Goal: Information Seeking & Learning: Find specific fact

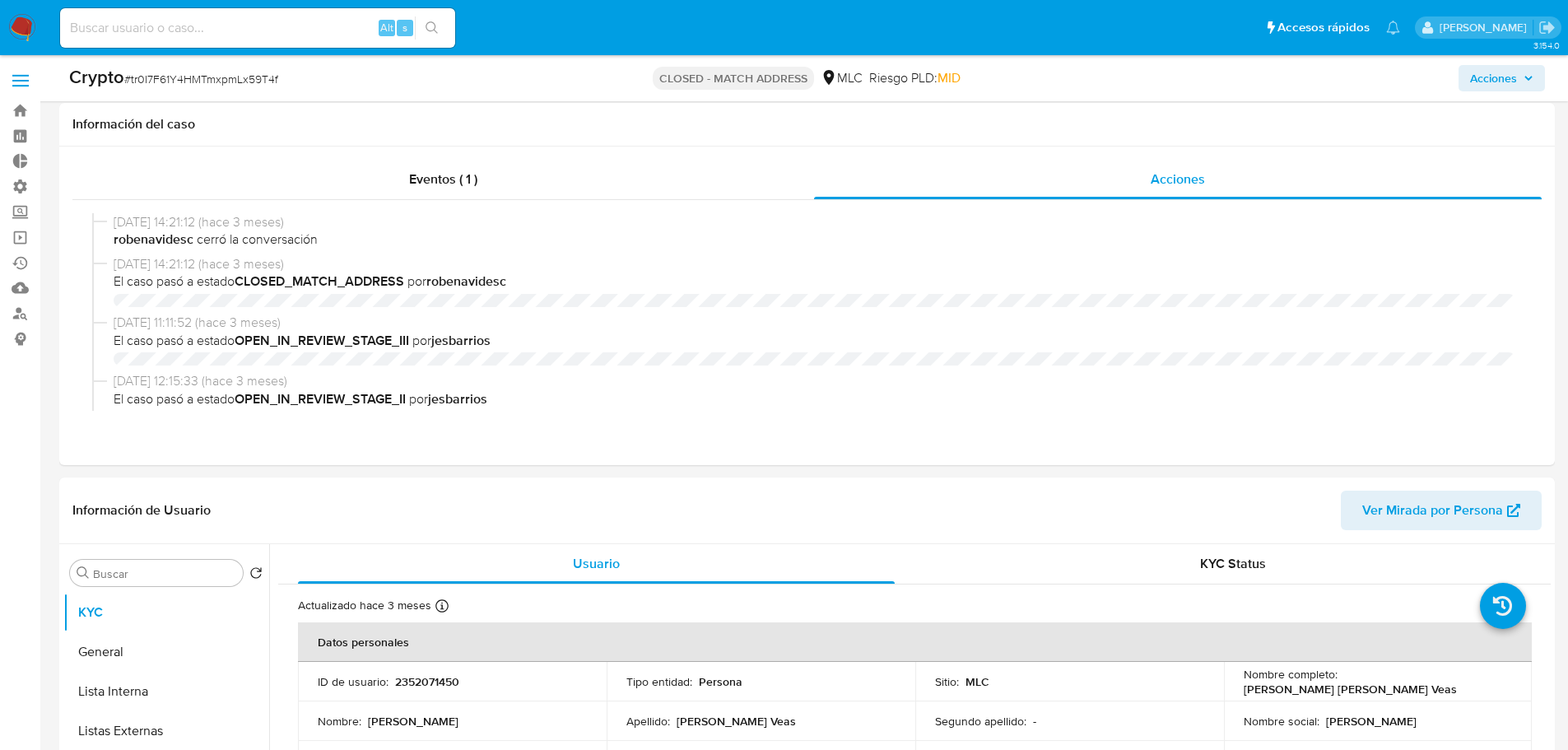
select select "10"
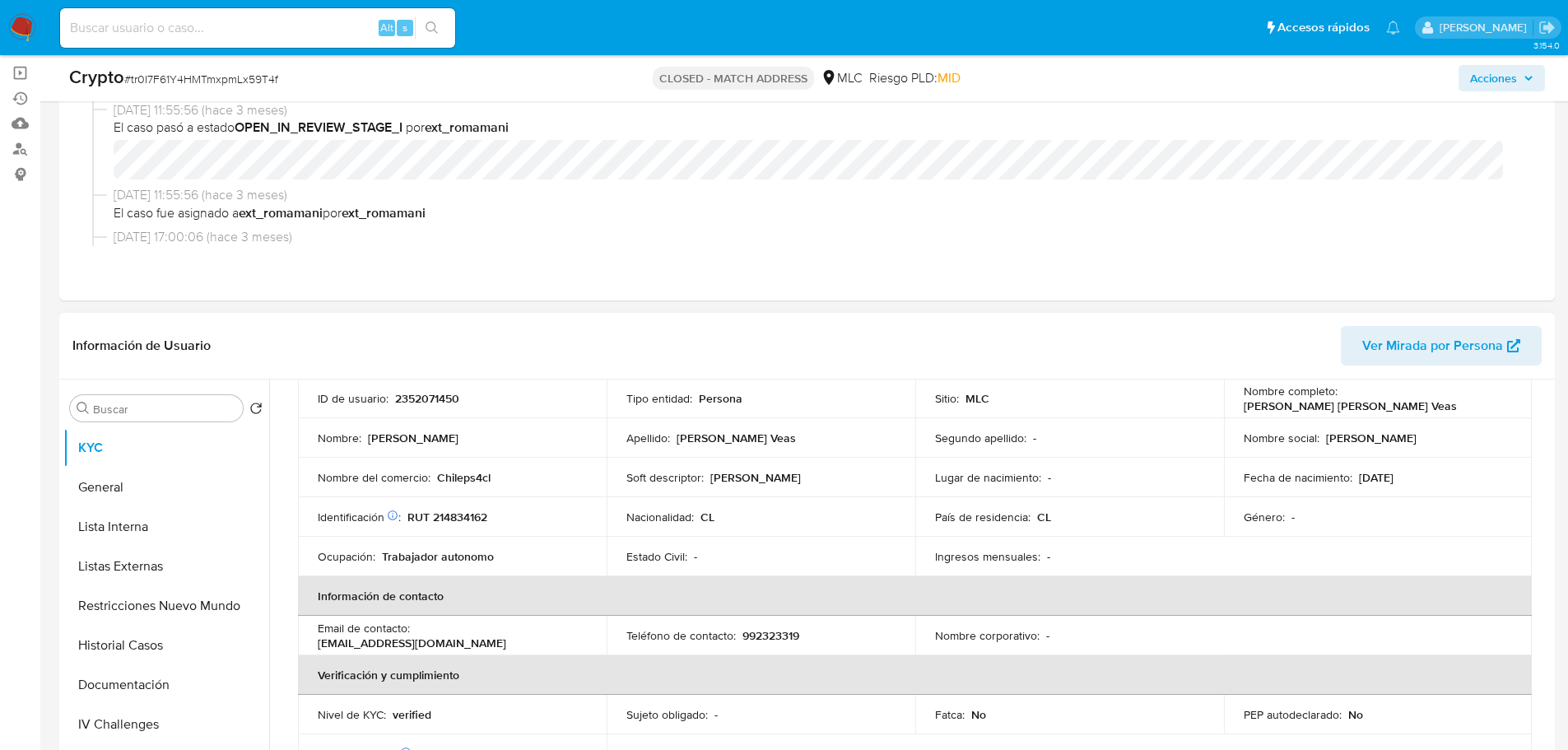
scroll to position [83, 0]
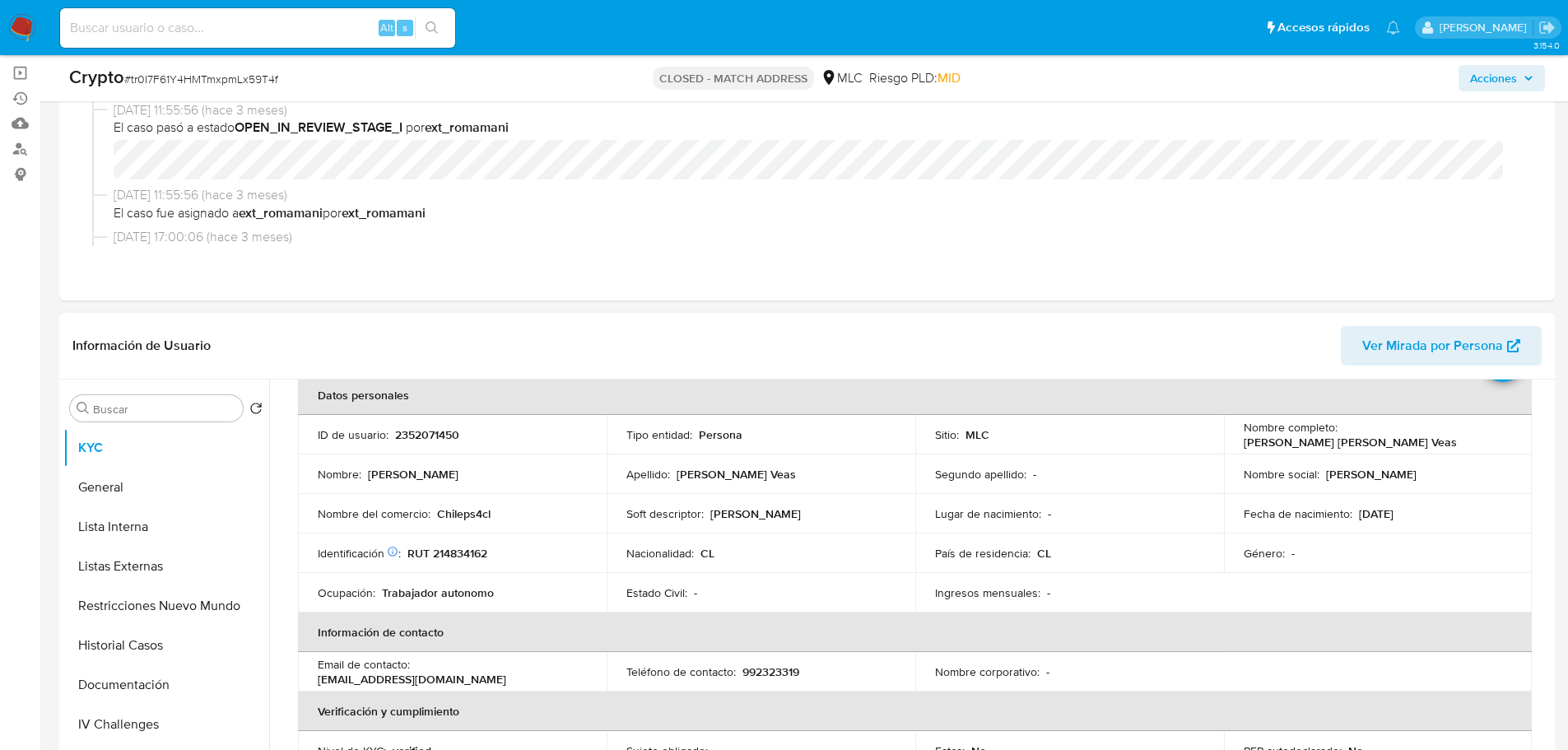
click at [417, 434] on p "2352071450" at bounding box center [427, 435] width 64 height 15
copy p "2352071450"
click at [181, 493] on button "General" at bounding box center [160, 488] width 193 height 40
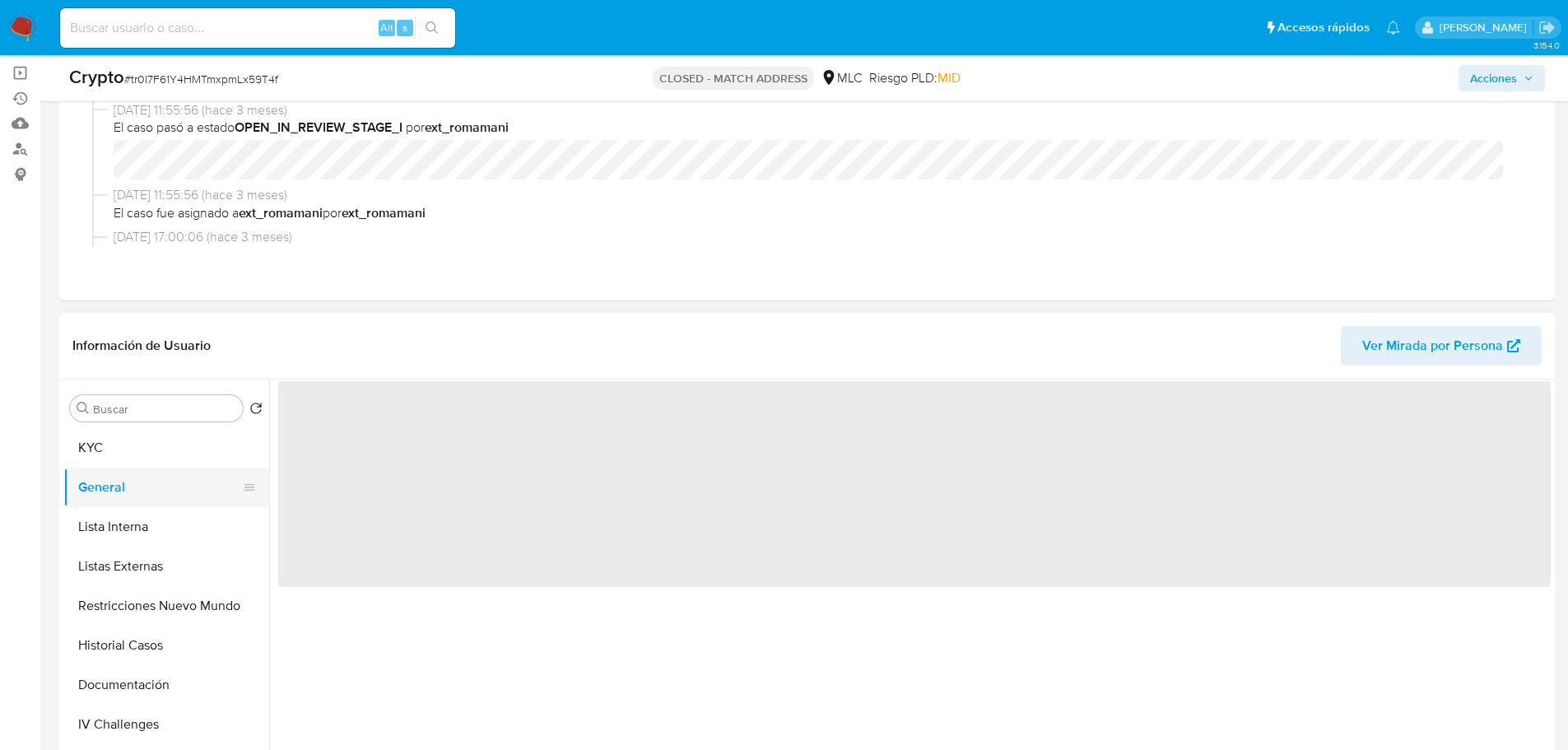
scroll to position [0, 0]
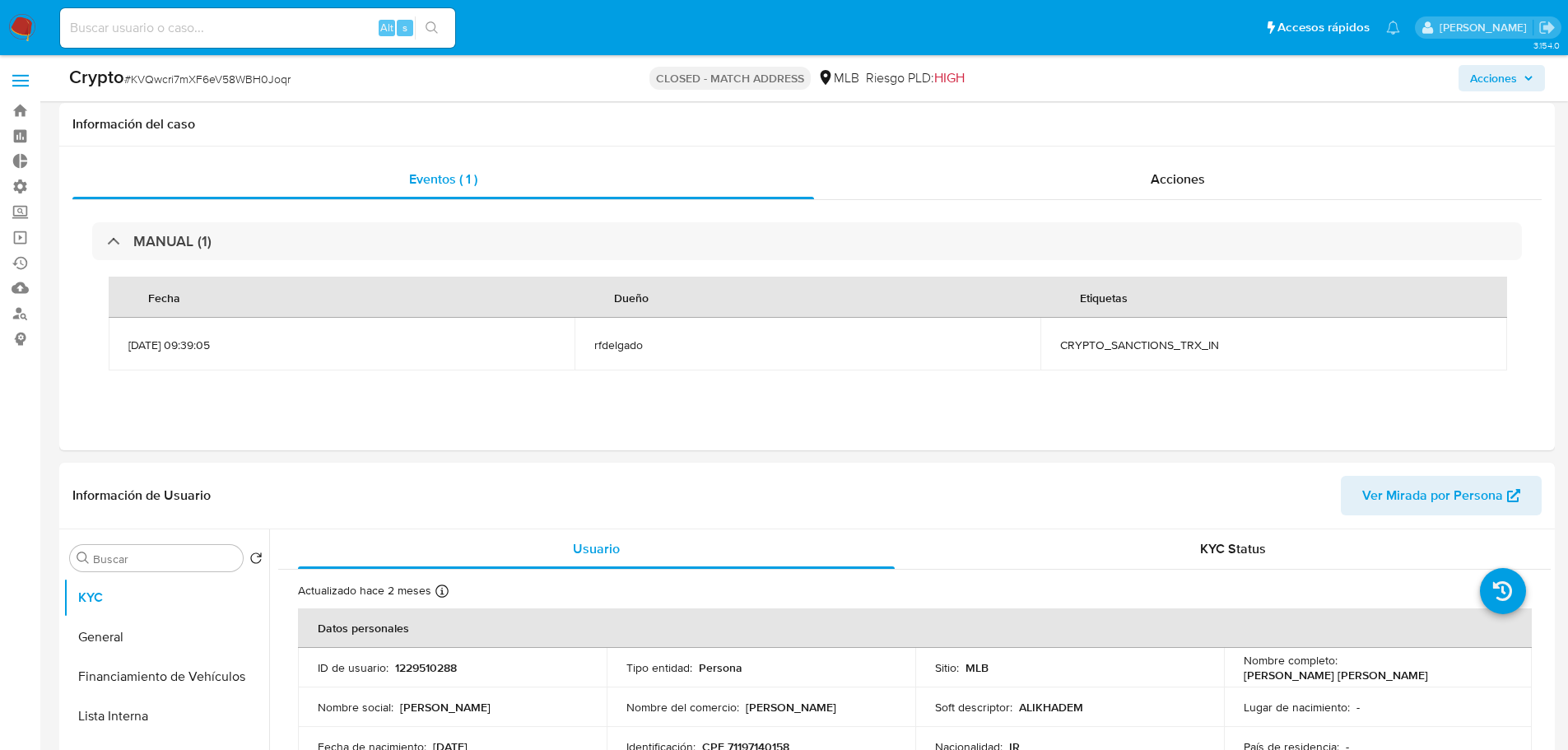
select select "10"
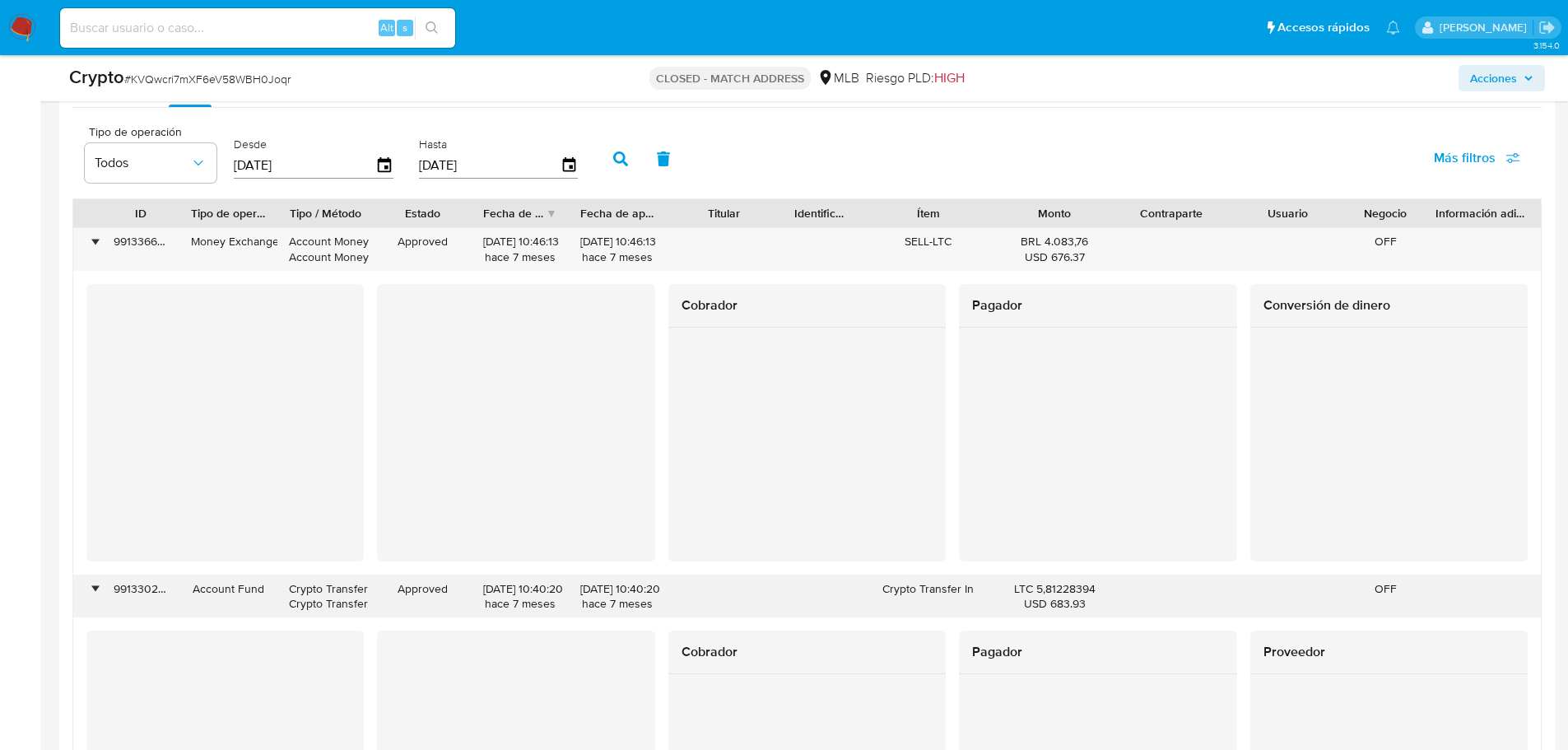
scroll to position [1876, 0]
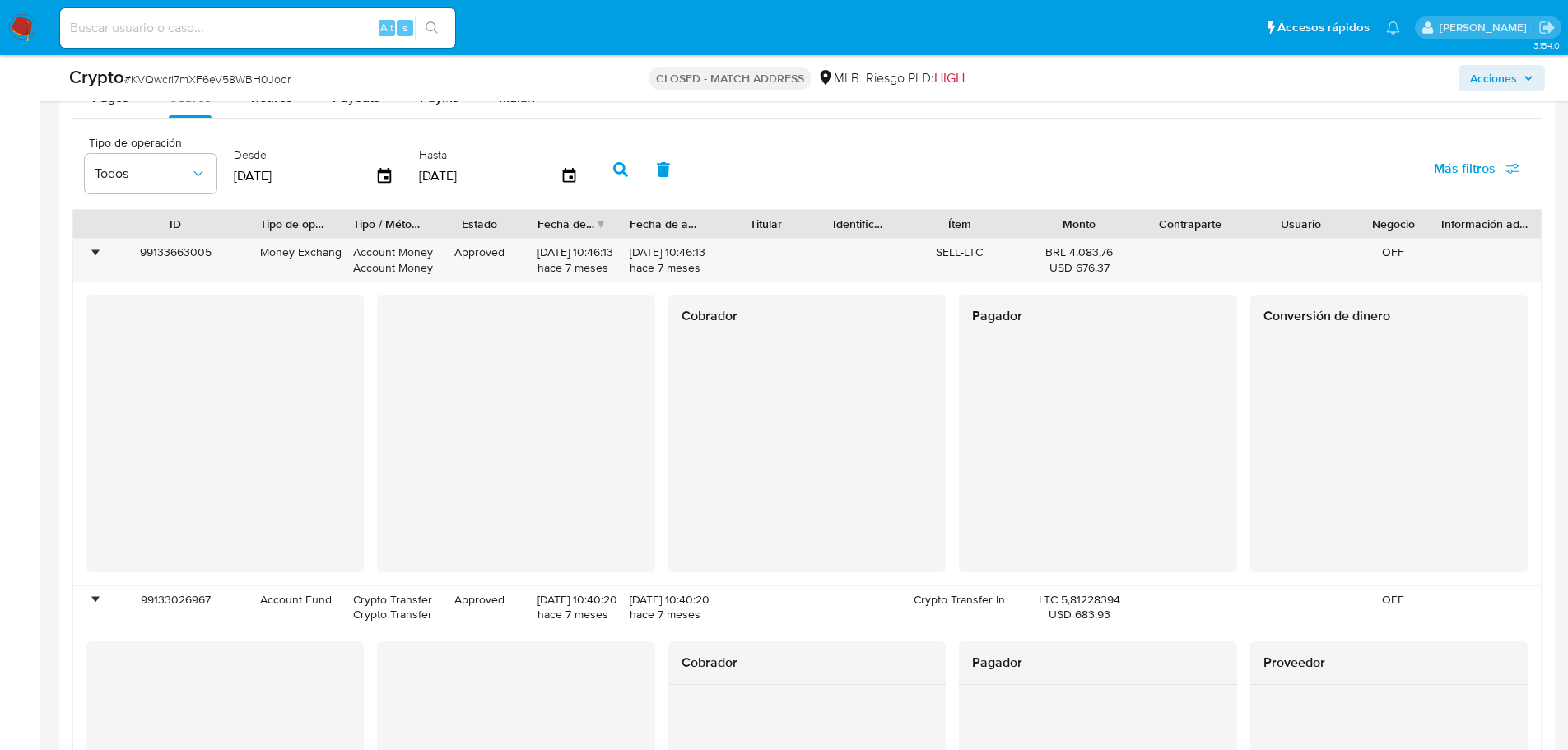
drag, startPoint x: 187, startPoint y: 219, endPoint x: 256, endPoint y: 232, distance: 70.2
click at [256, 232] on div at bounding box center [248, 224] width 30 height 28
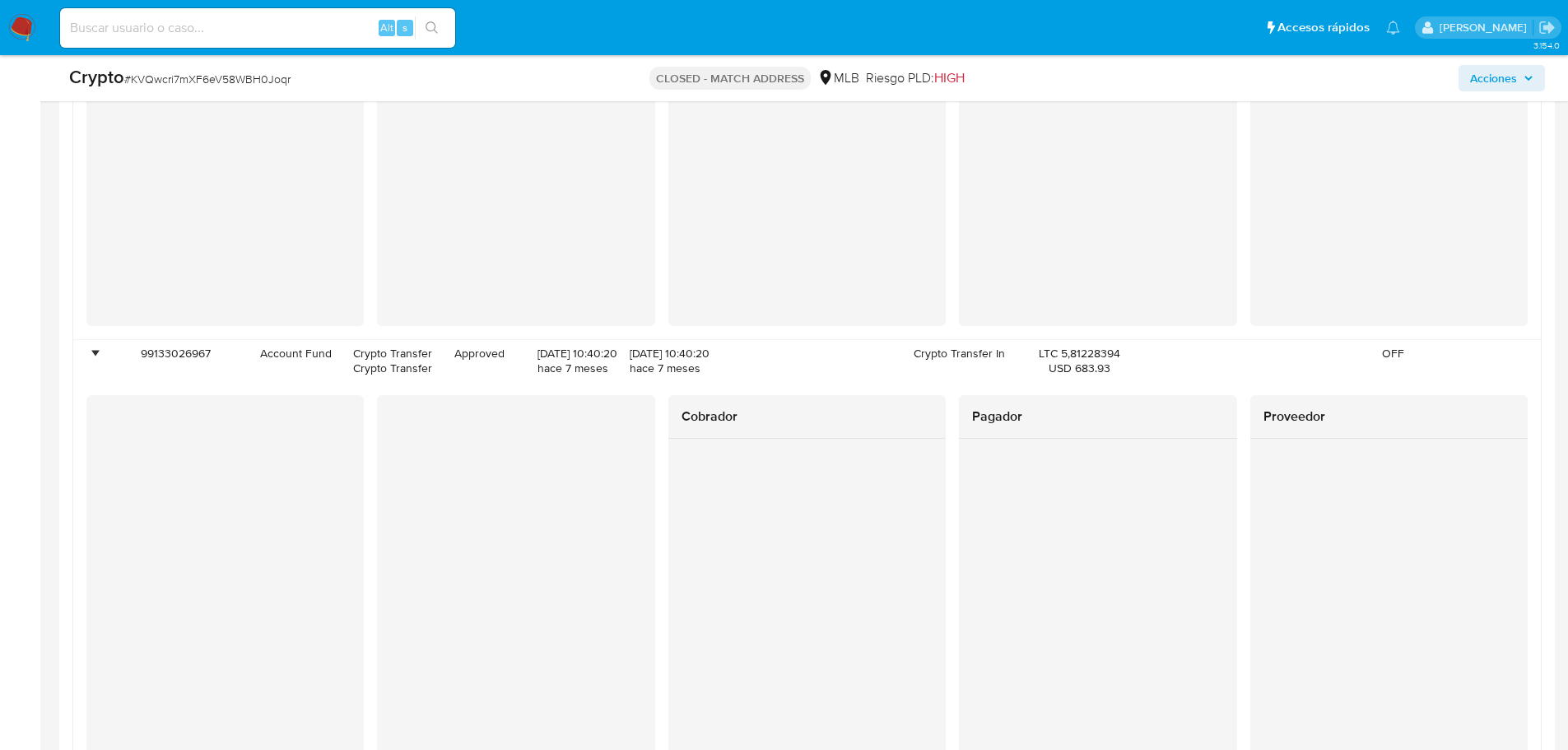
scroll to position [2123, 0]
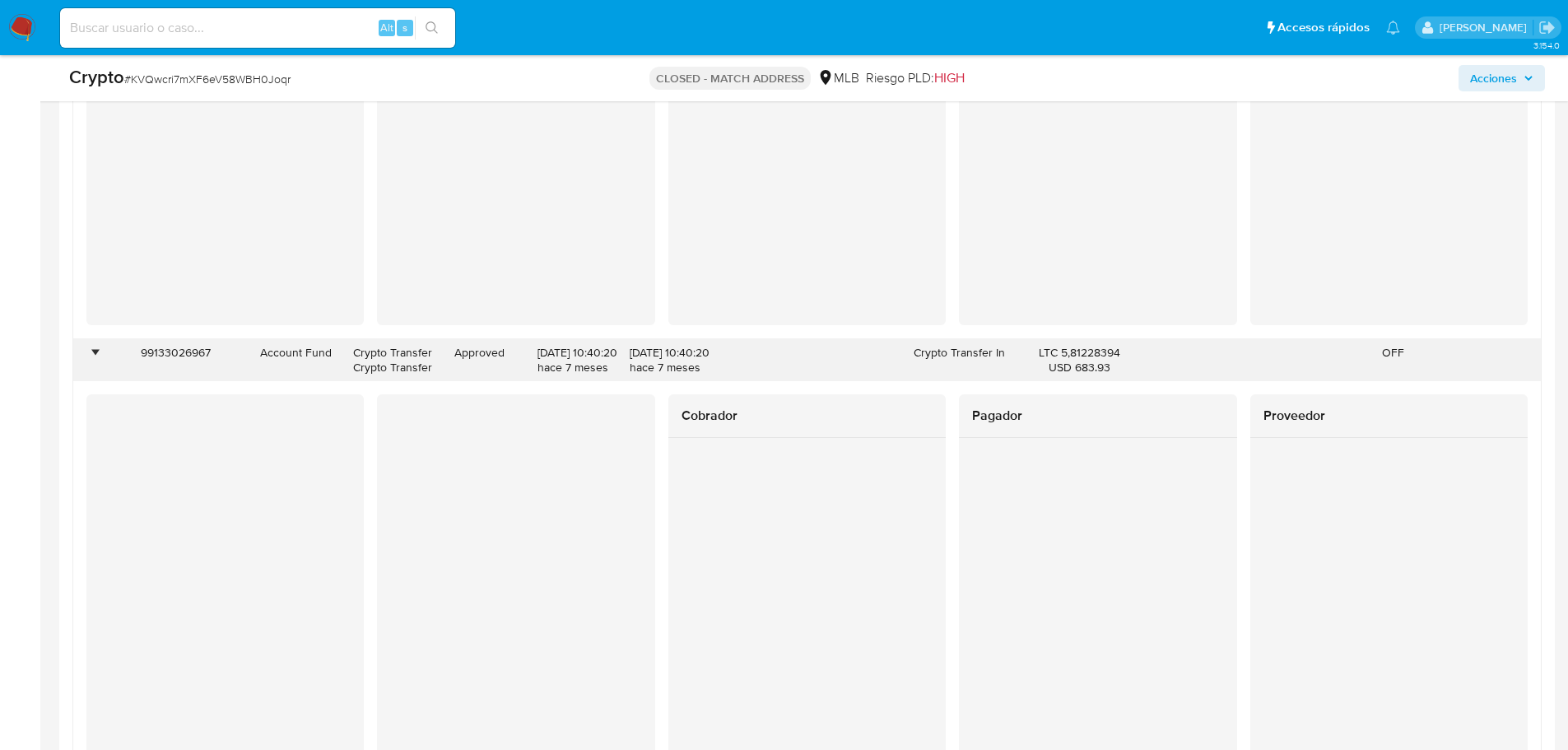
click at [172, 346] on div "99133026967" at bounding box center [176, 361] width 147 height 43
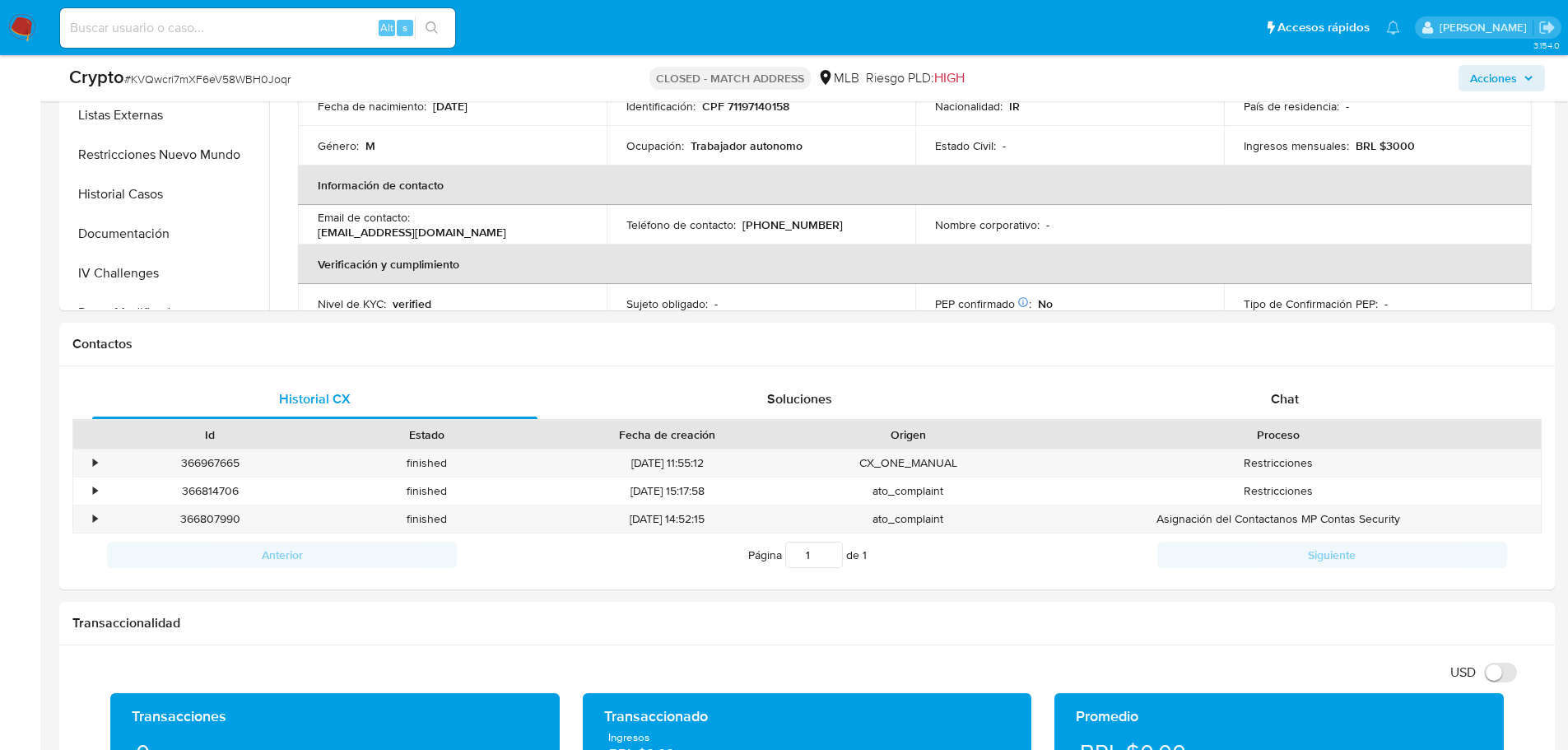
scroll to position [64, 0]
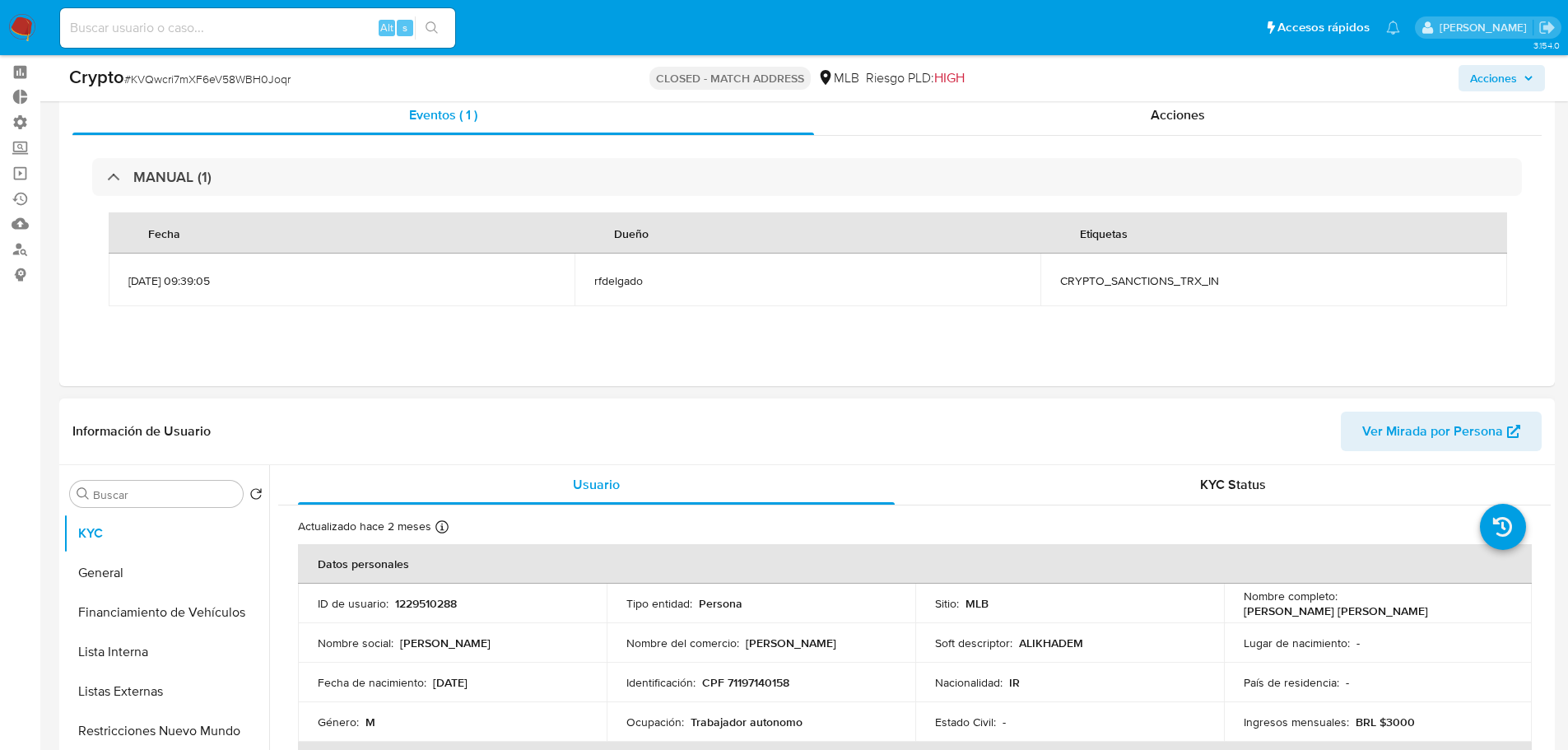
click at [411, 602] on p "1229510288" at bounding box center [426, 604] width 62 height 15
copy p "1229510288"
click at [131, 568] on button "General" at bounding box center [160, 573] width 193 height 40
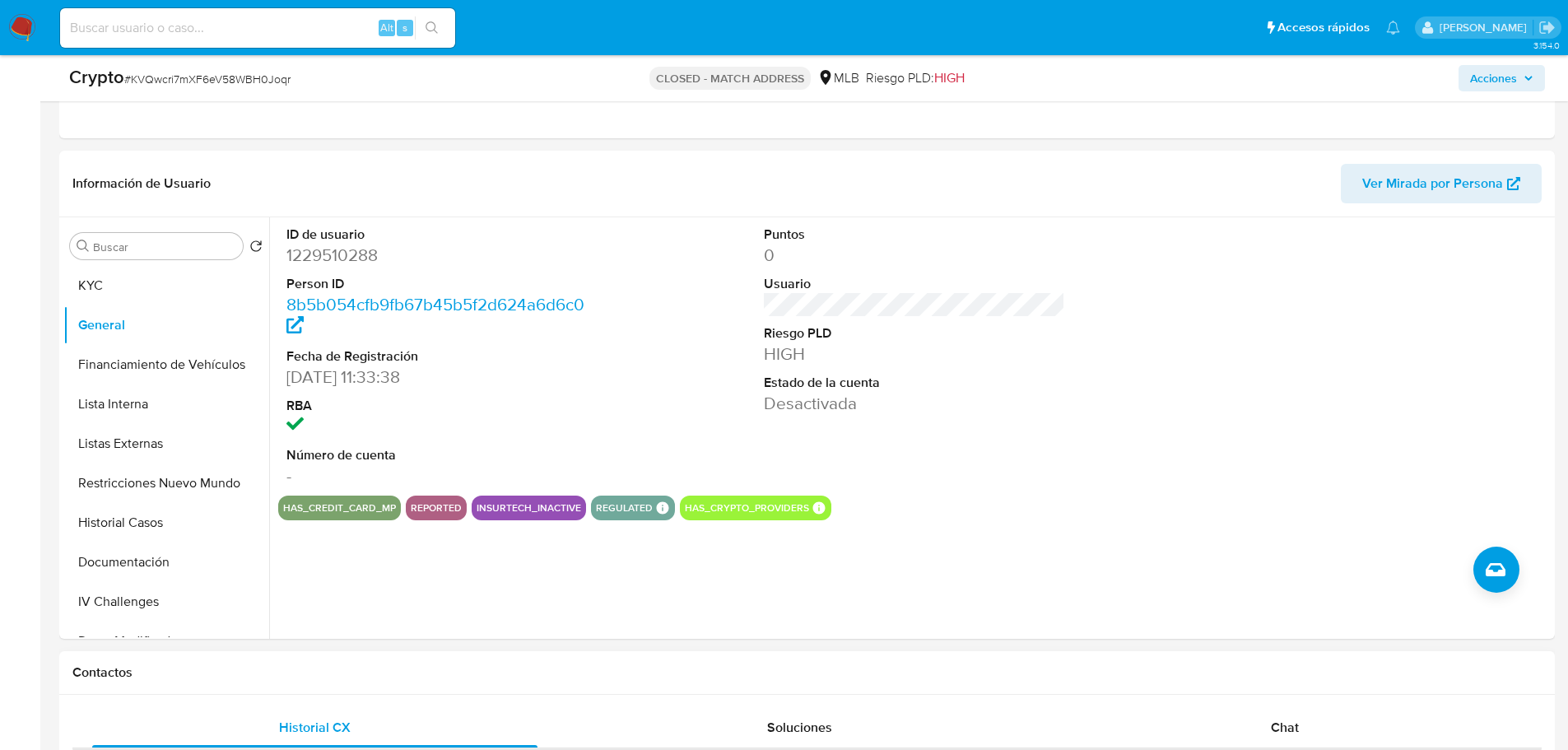
scroll to position [311, 0]
click at [347, 251] on dd "1229510288" at bounding box center [437, 256] width 302 height 23
copy dd "1229510288"
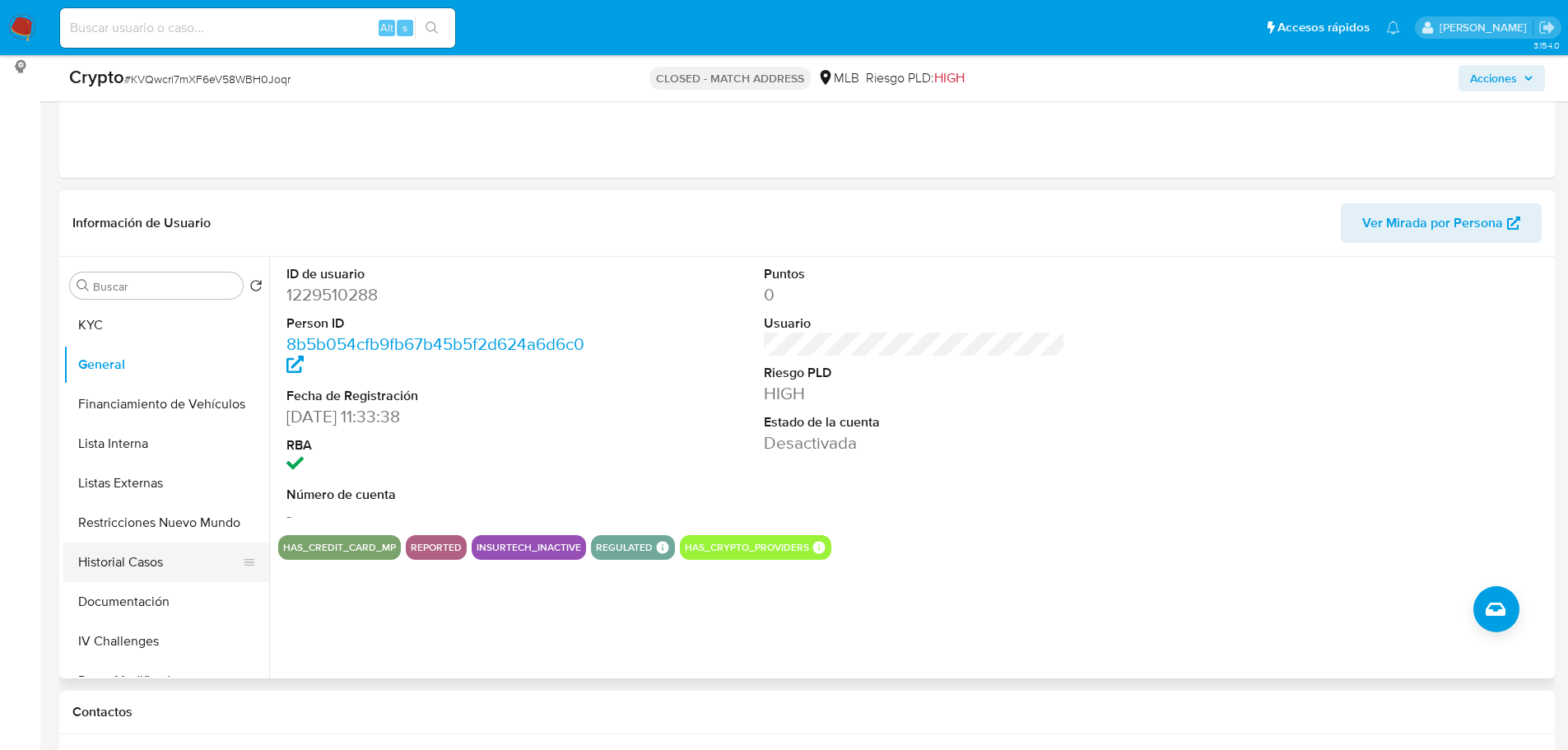
scroll to position [0, 0]
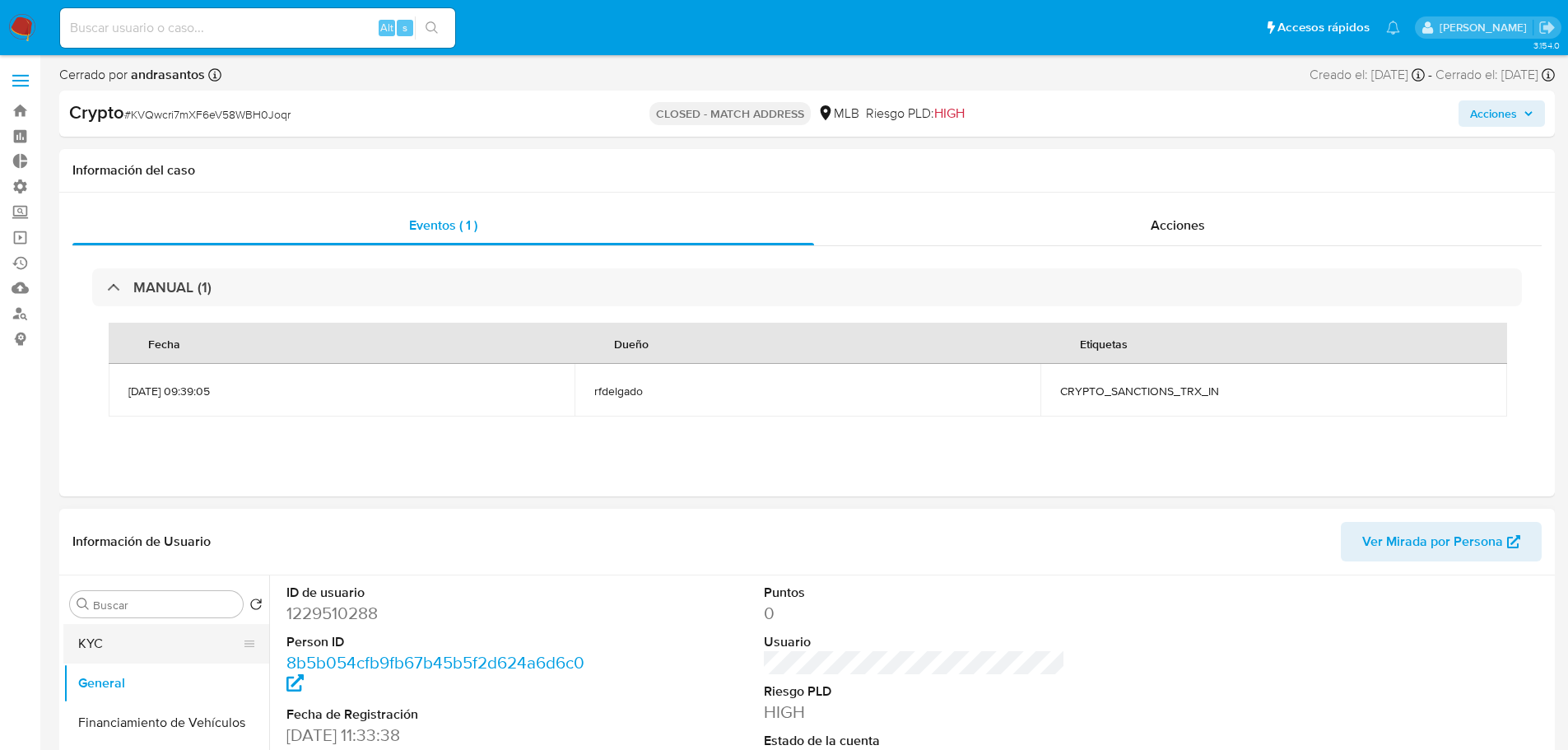
click at [124, 643] on button "KYC" at bounding box center [160, 644] width 193 height 40
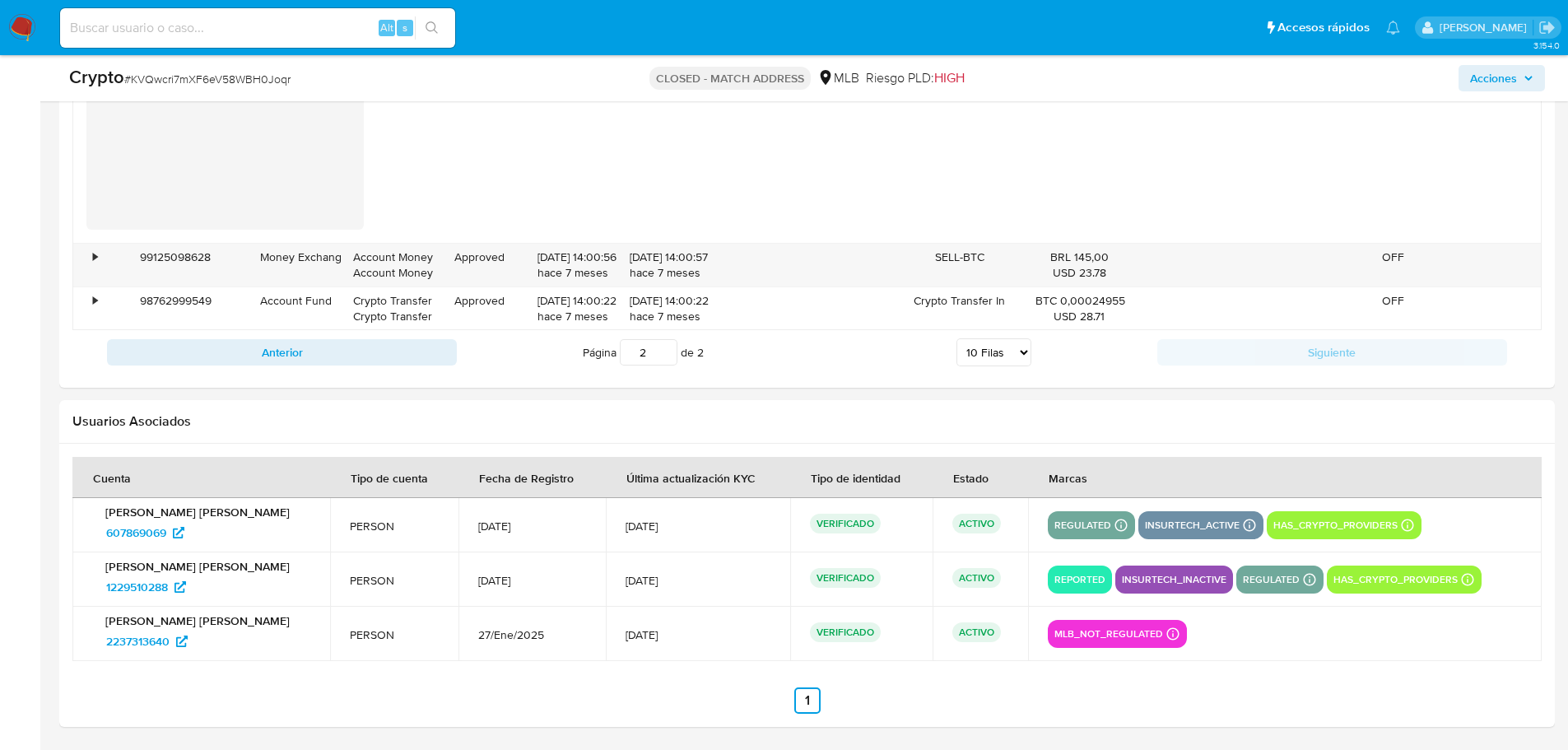
scroll to position [292, 0]
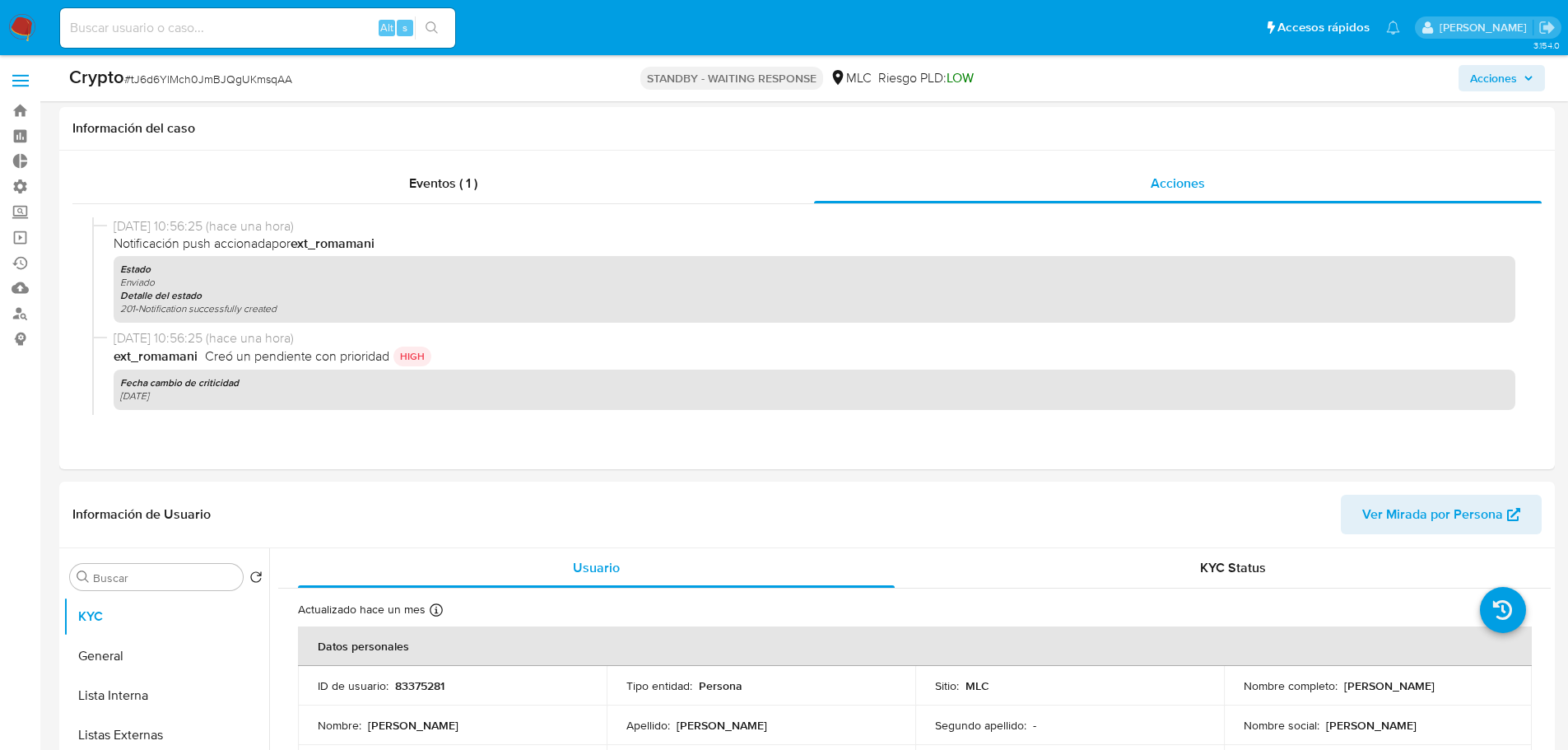
select select "10"
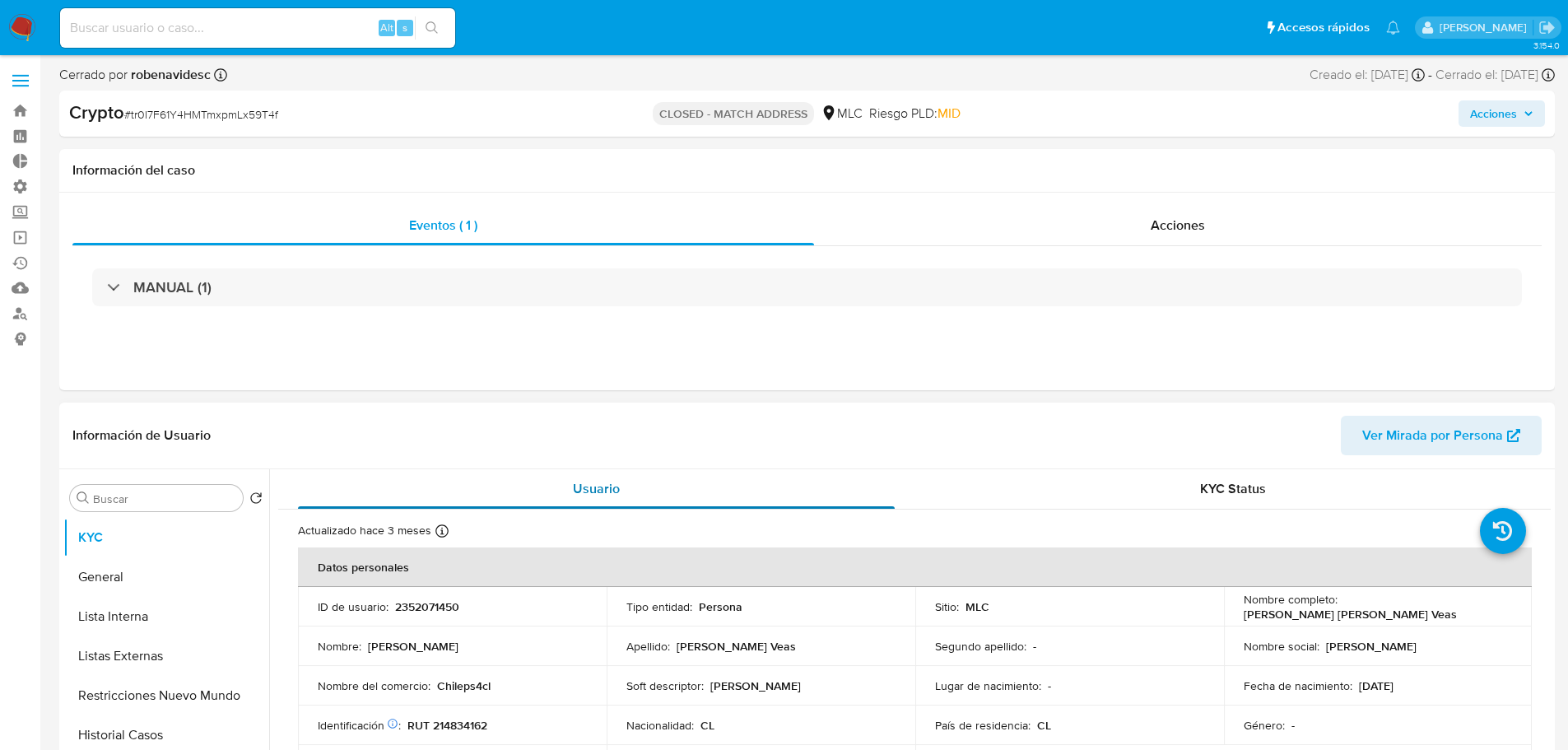
select select "10"
click at [128, 575] on button "General" at bounding box center [160, 578] width 193 height 40
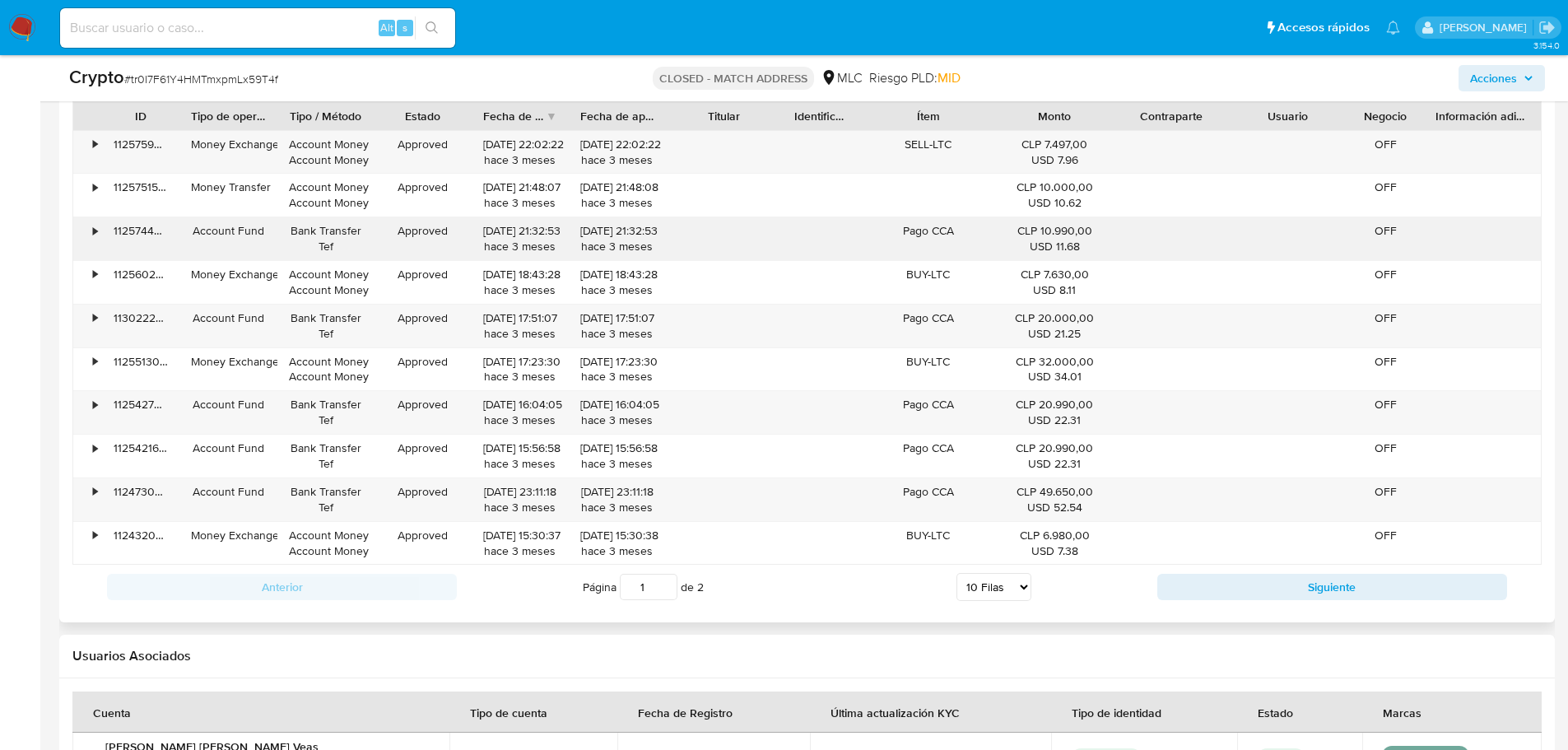
scroll to position [1483, 0]
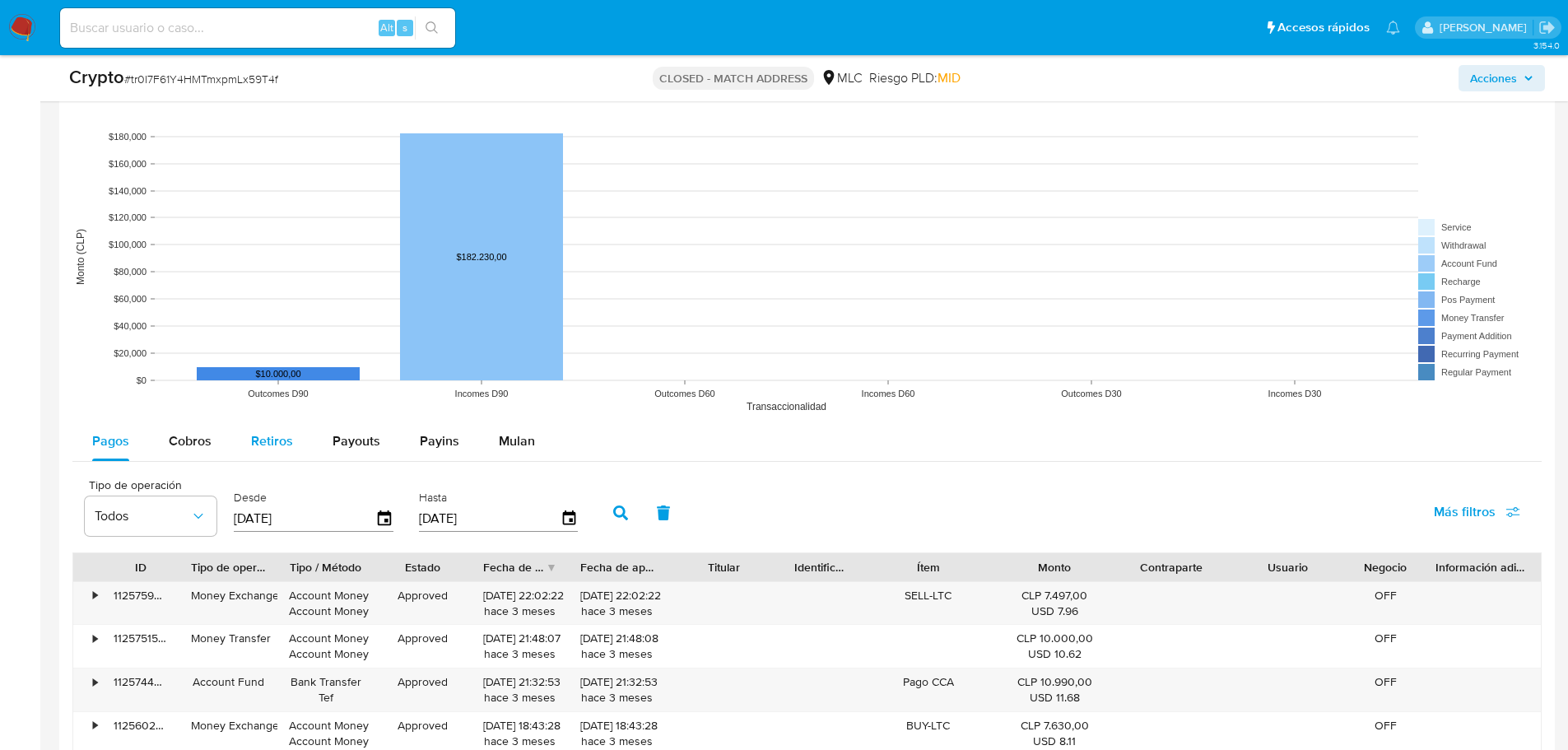
click at [279, 444] on span "Retiros" at bounding box center [271, 441] width 42 height 19
select select "10"
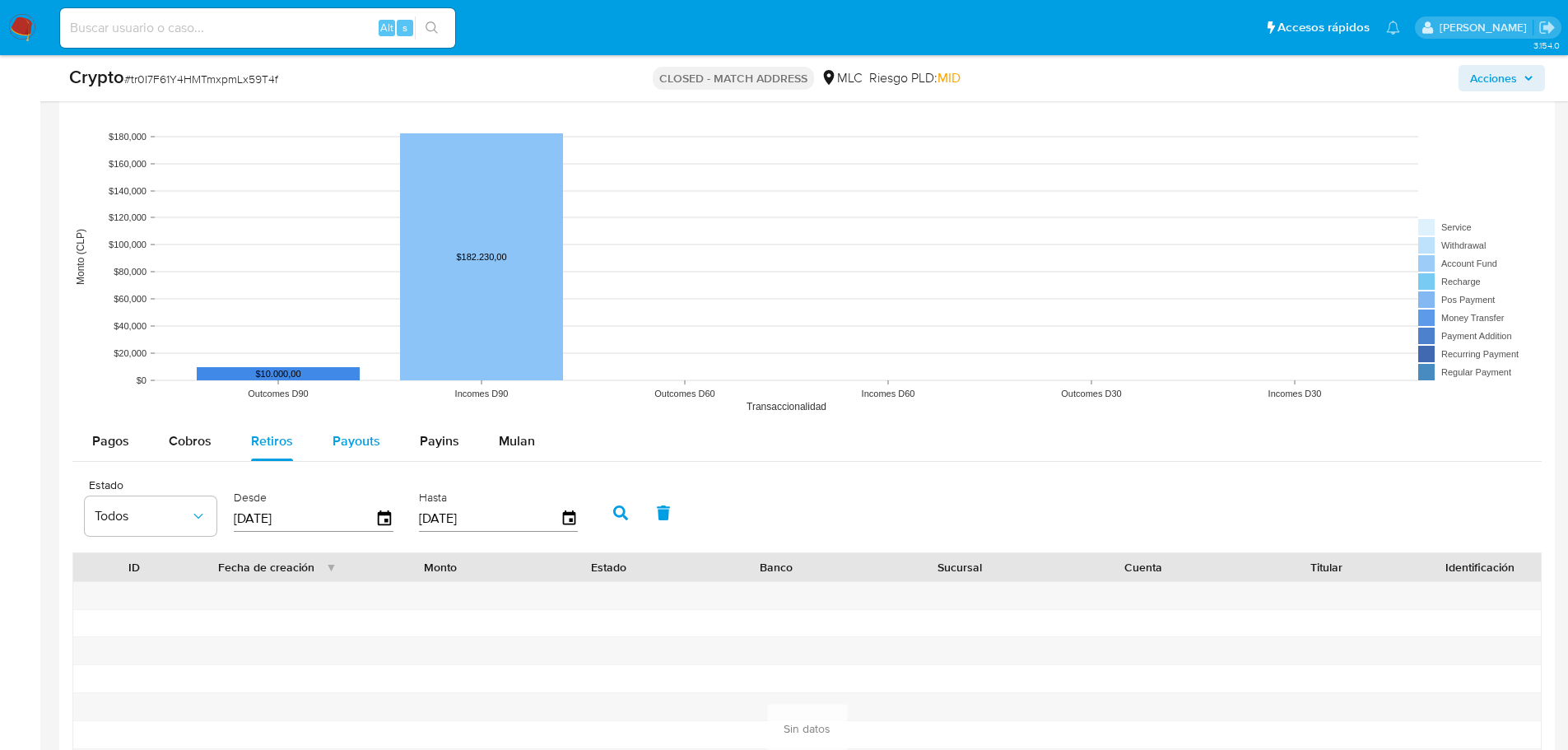
click at [363, 446] on span "Payouts" at bounding box center [356, 441] width 48 height 19
select select "10"
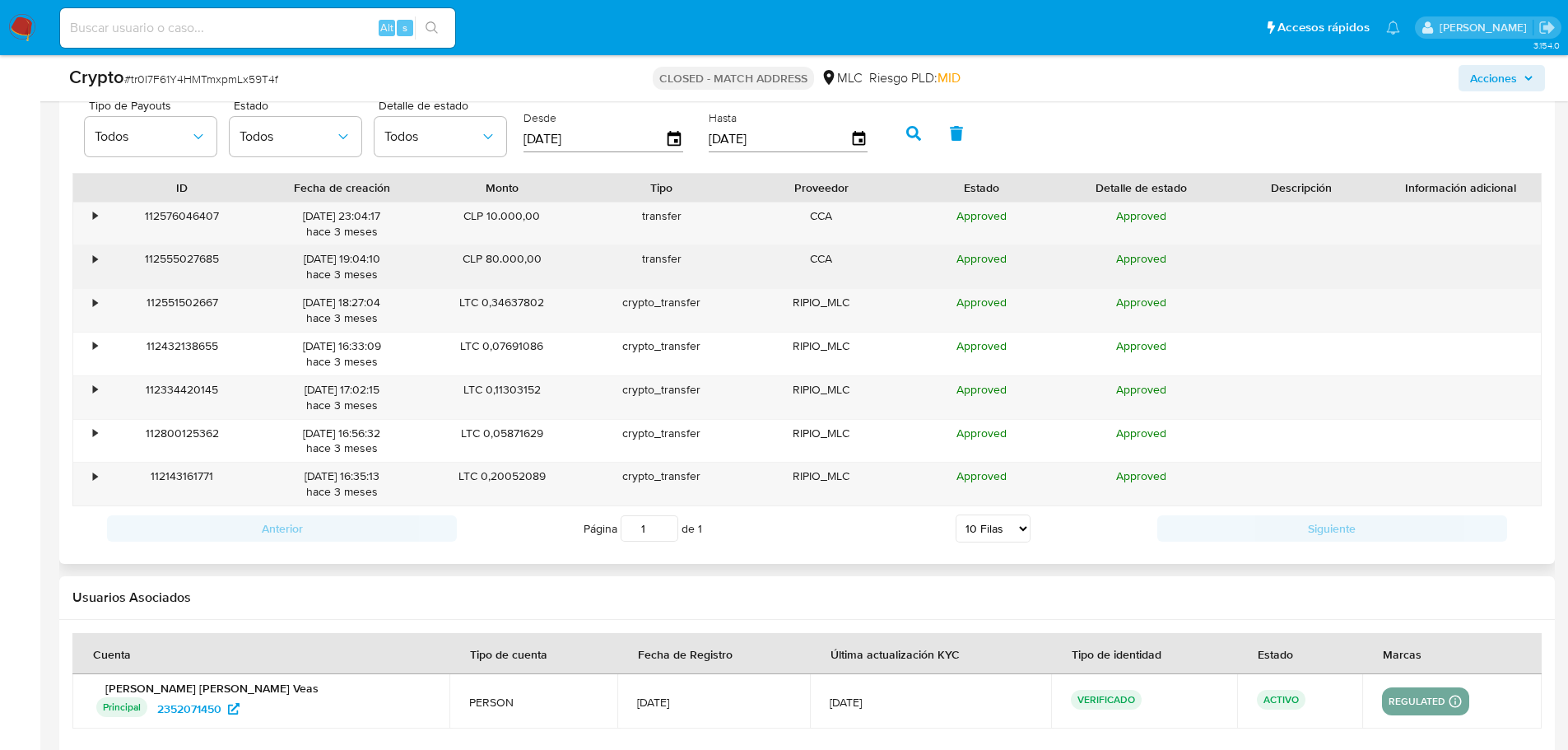
scroll to position [1930, 0]
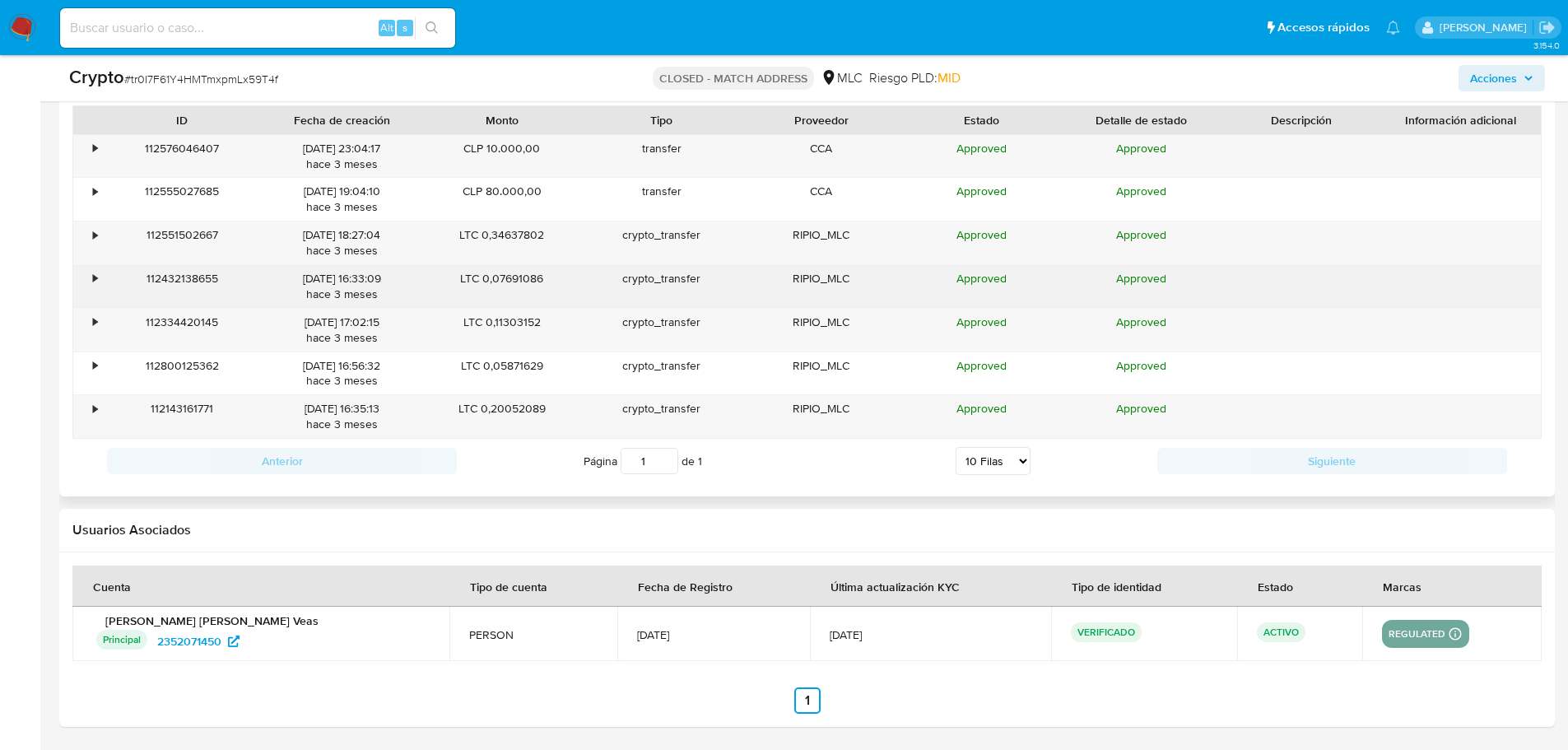
click at [84, 283] on div "•" at bounding box center [87, 286] width 29 height 43
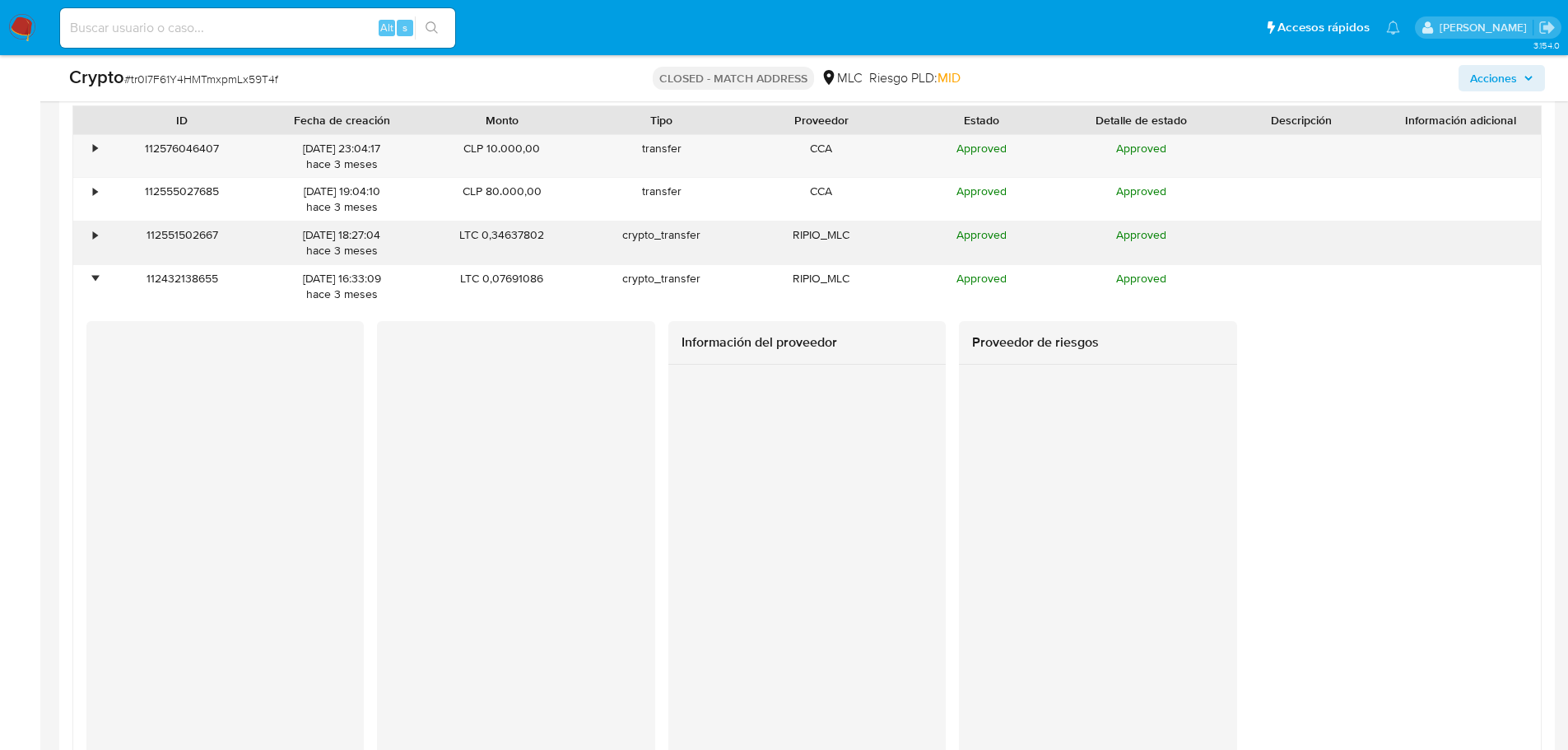
click at [91, 250] on div "•" at bounding box center [87, 243] width 29 height 43
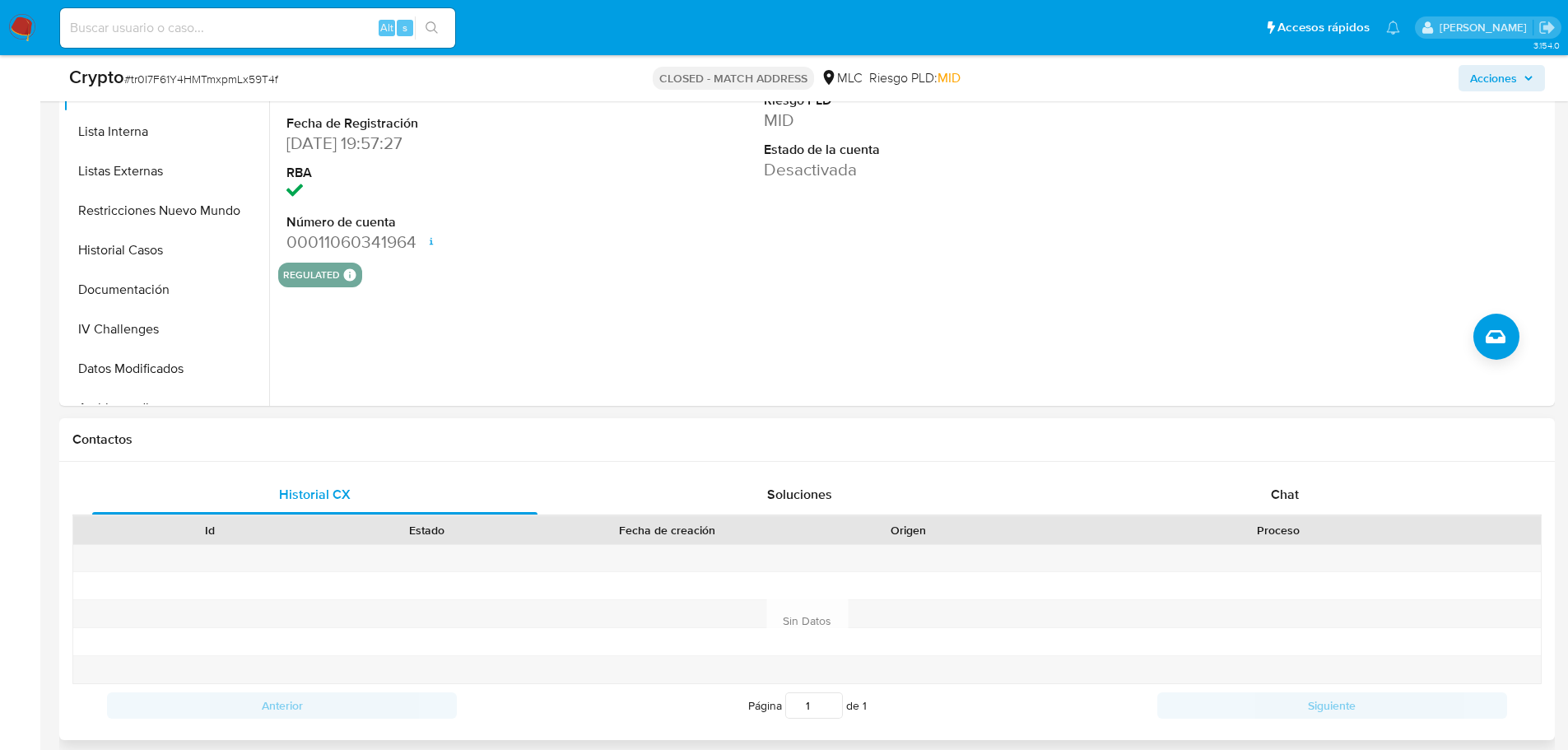
scroll to position [118, 0]
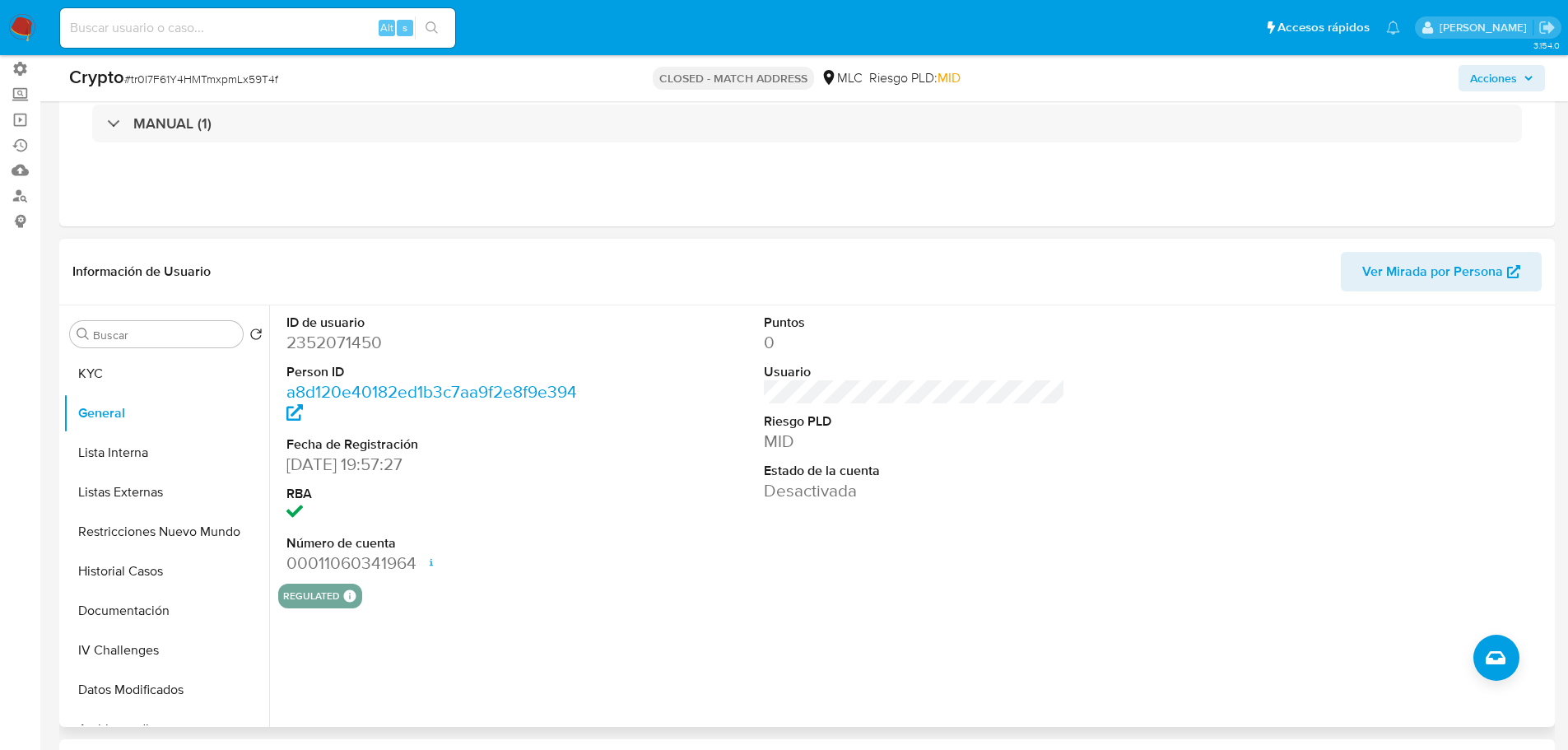
click at [361, 345] on dd "2352071450" at bounding box center [437, 342] width 302 height 23
copy dd "2352071450"
click at [115, 374] on button "KYC" at bounding box center [160, 374] width 193 height 40
